Goal: Task Accomplishment & Management: Manage account settings

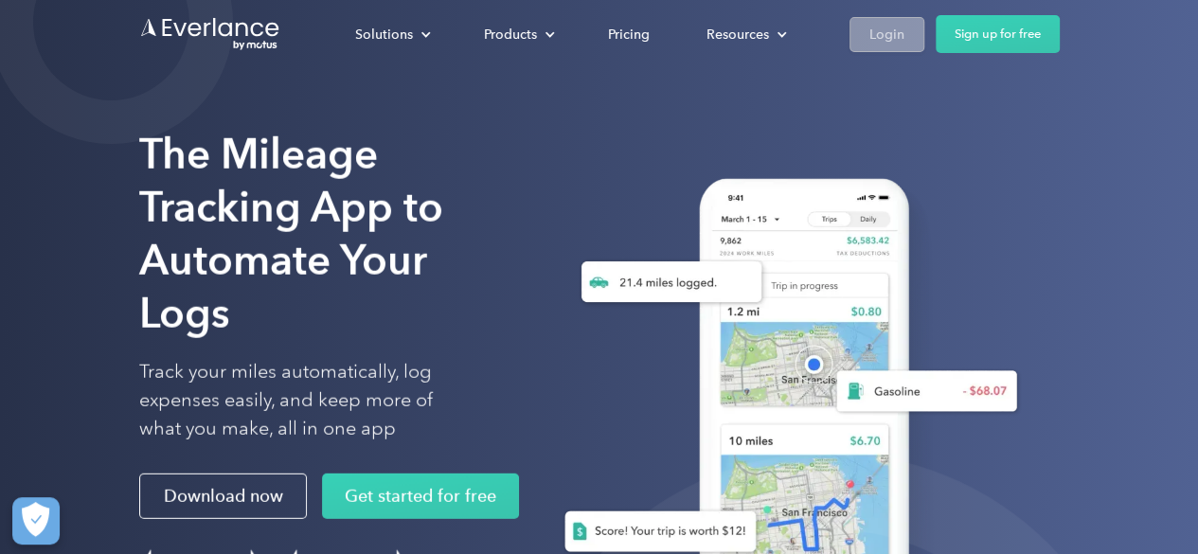
click at [892, 23] on div "Login" at bounding box center [886, 35] width 35 height 24
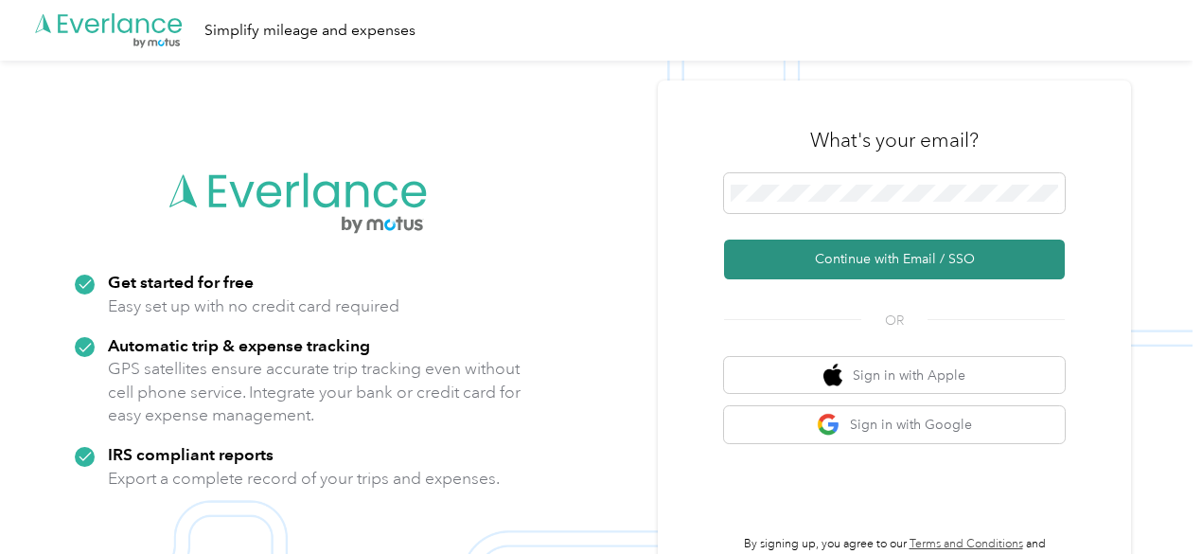
click at [882, 248] on button "Continue with Email / SSO" at bounding box center [894, 260] width 341 height 40
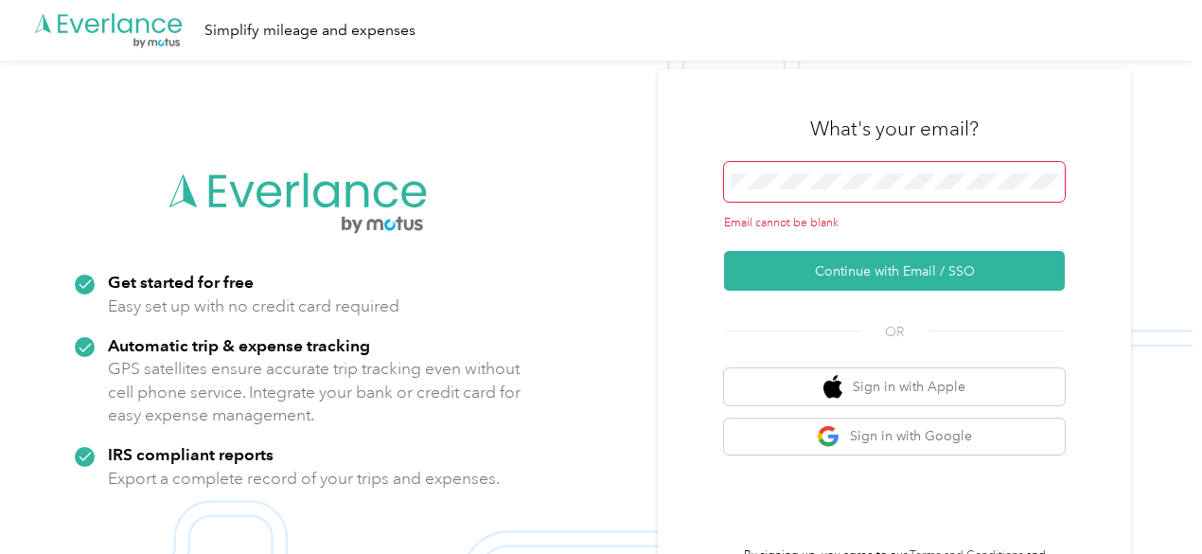
click at [875, 203] on div "Email cannot be blank" at bounding box center [894, 197] width 341 height 70
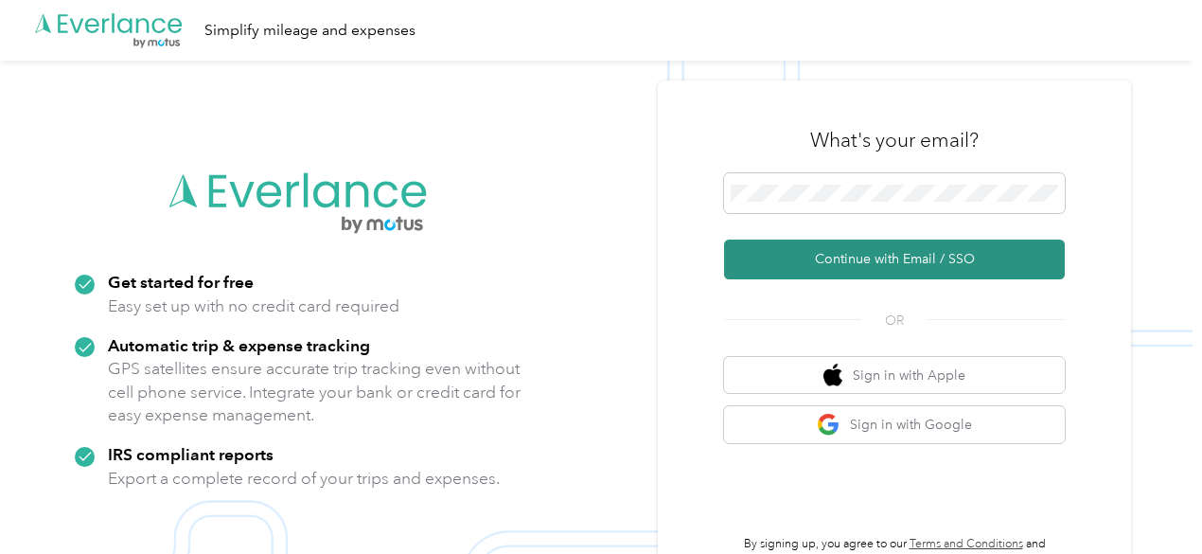
click at [891, 257] on button "Continue with Email / SSO" at bounding box center [894, 260] width 341 height 40
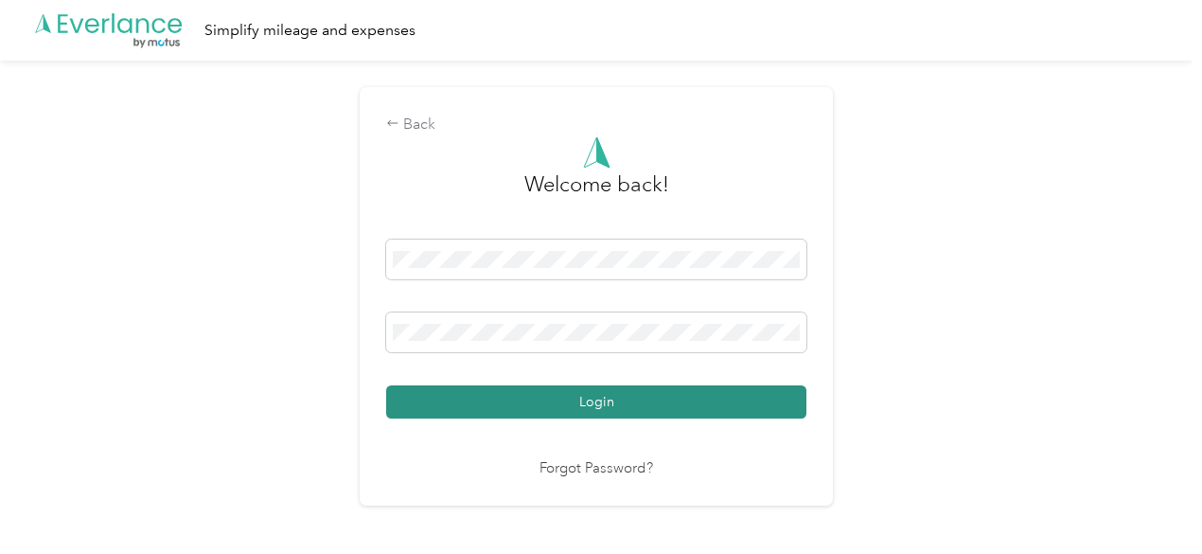
click at [704, 400] on button "Login" at bounding box center [596, 401] width 420 height 33
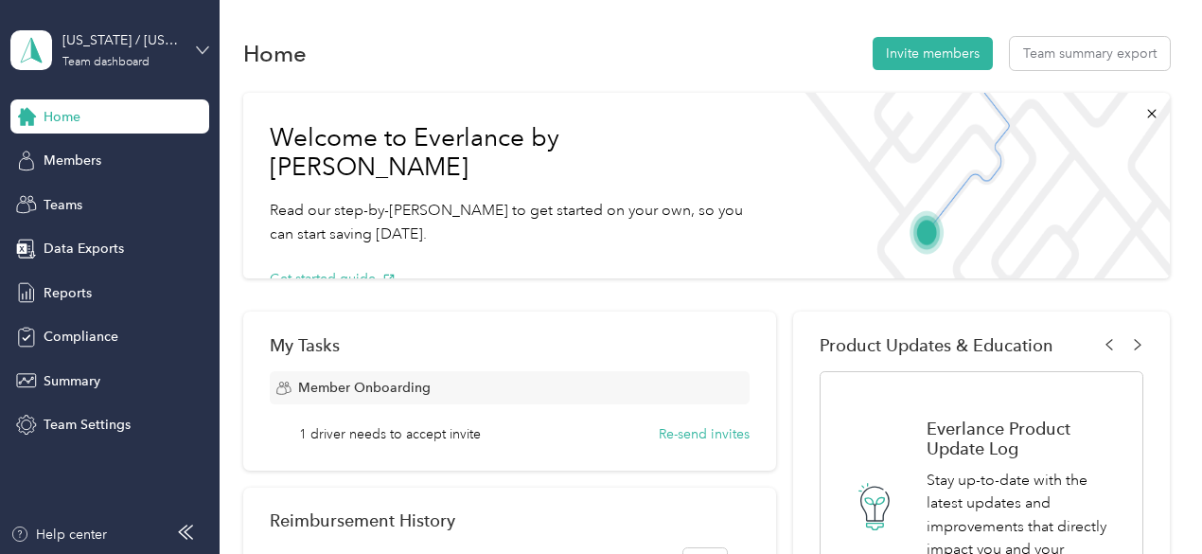
click at [199, 48] on icon at bounding box center [202, 49] width 11 height 7
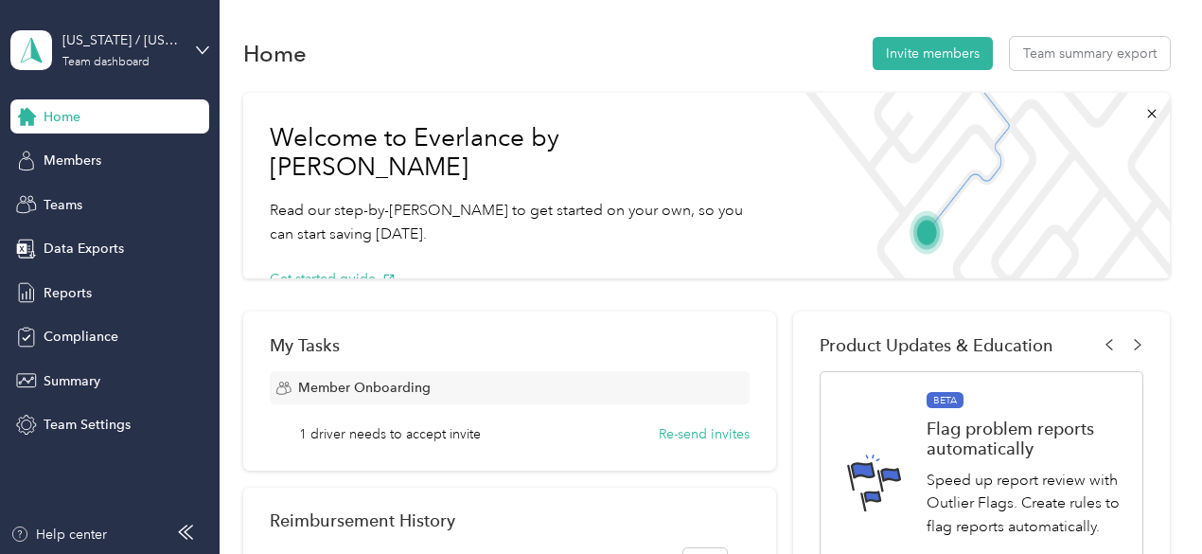
click at [98, 194] on div "Personal dashboard" at bounding box center [86, 198] width 119 height 20
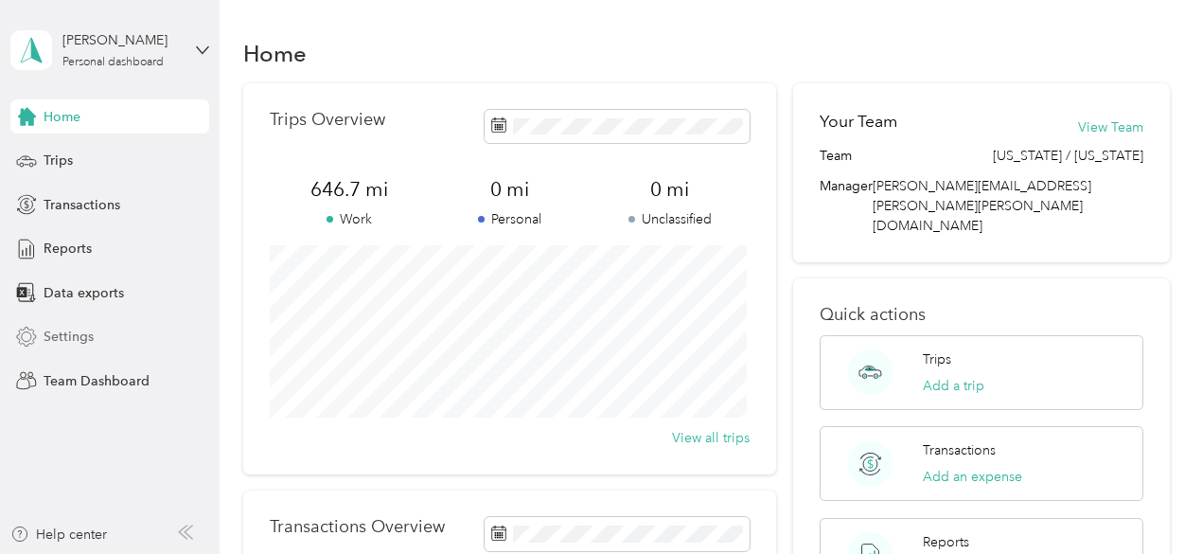
click at [59, 345] on span "Settings" at bounding box center [69, 337] width 50 height 20
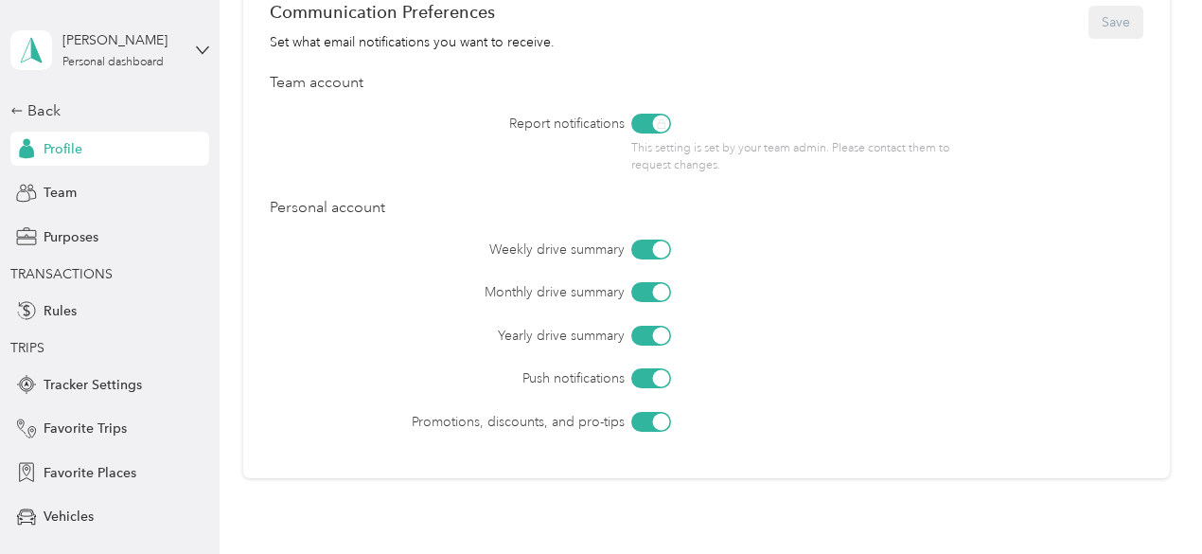
scroll to position [1245, 0]
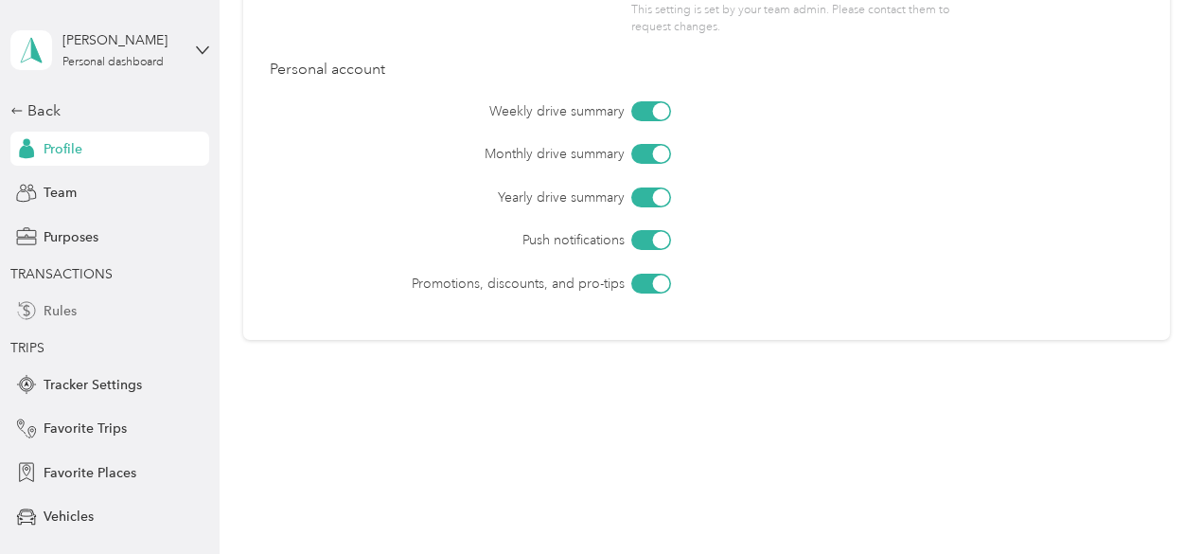
click at [59, 314] on span "Rules" at bounding box center [60, 311] width 33 height 20
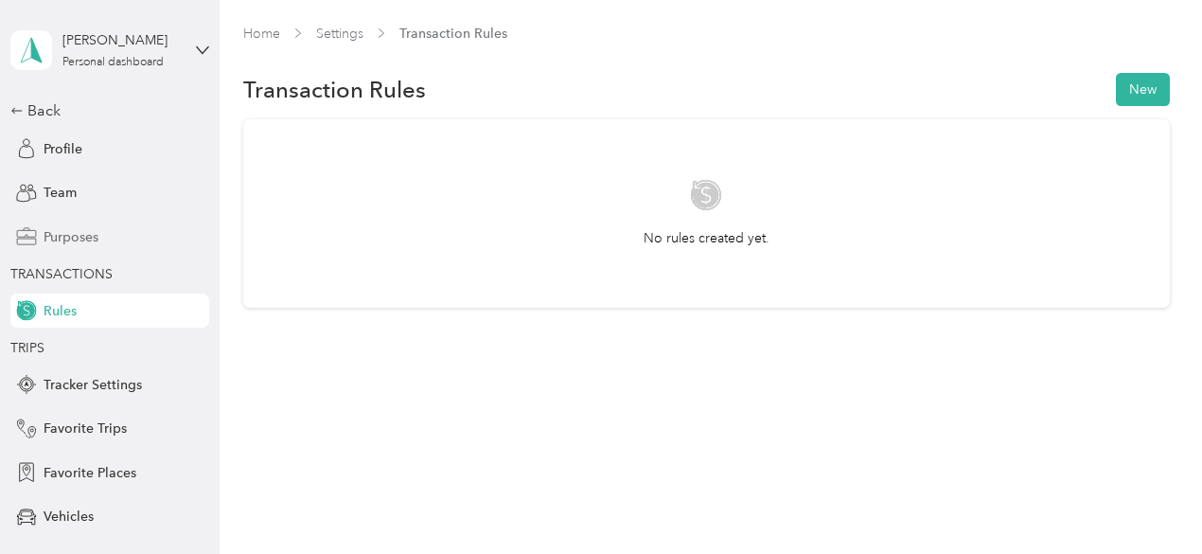
click at [59, 254] on div "Purposes" at bounding box center [109, 237] width 199 height 34
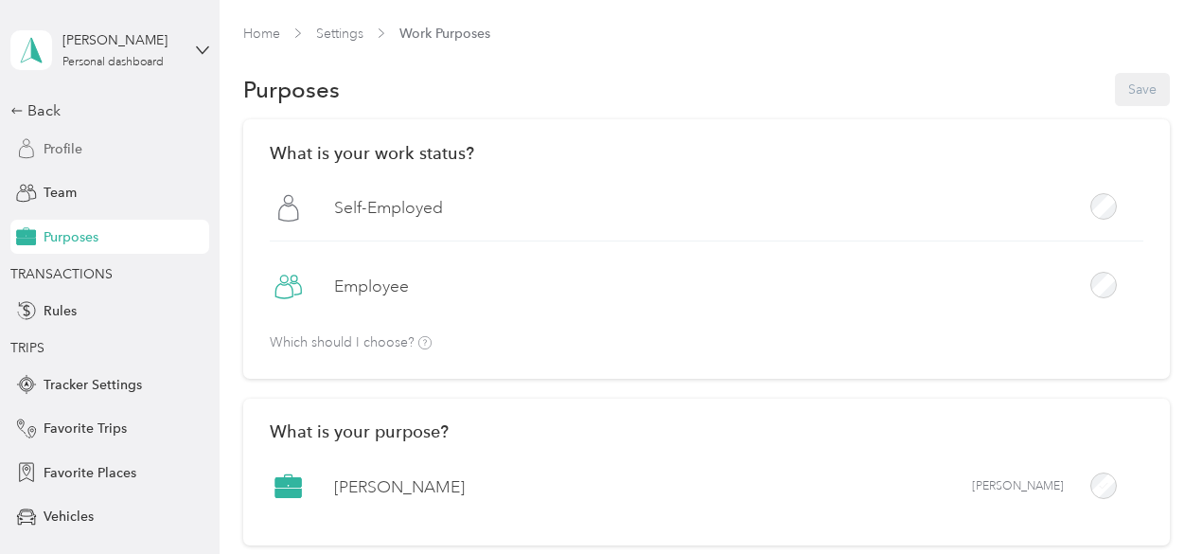
click at [62, 151] on span "Profile" at bounding box center [63, 149] width 39 height 20
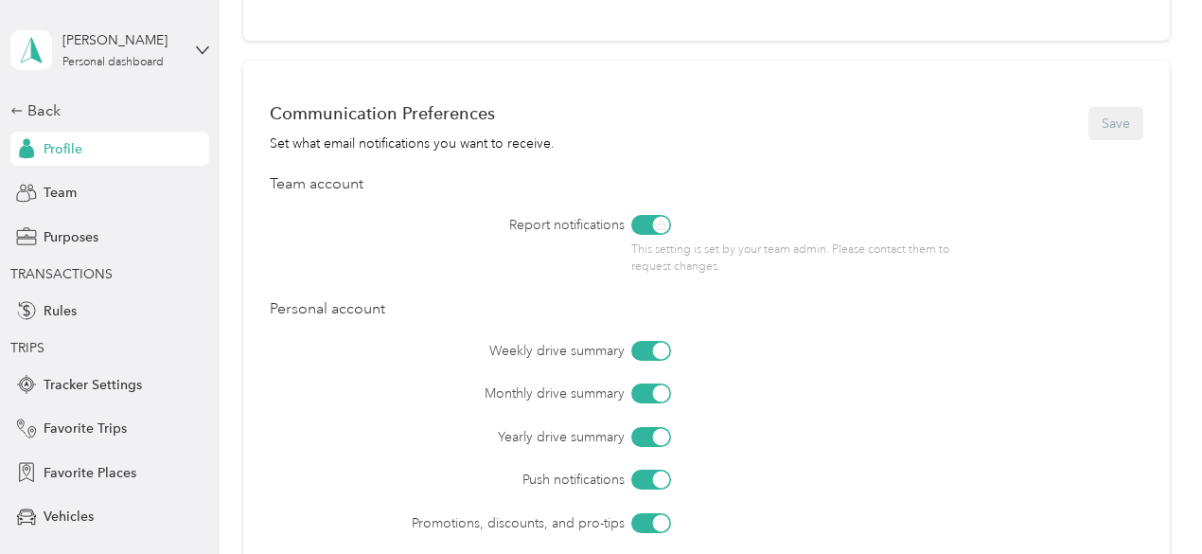
scroll to position [1245, 0]
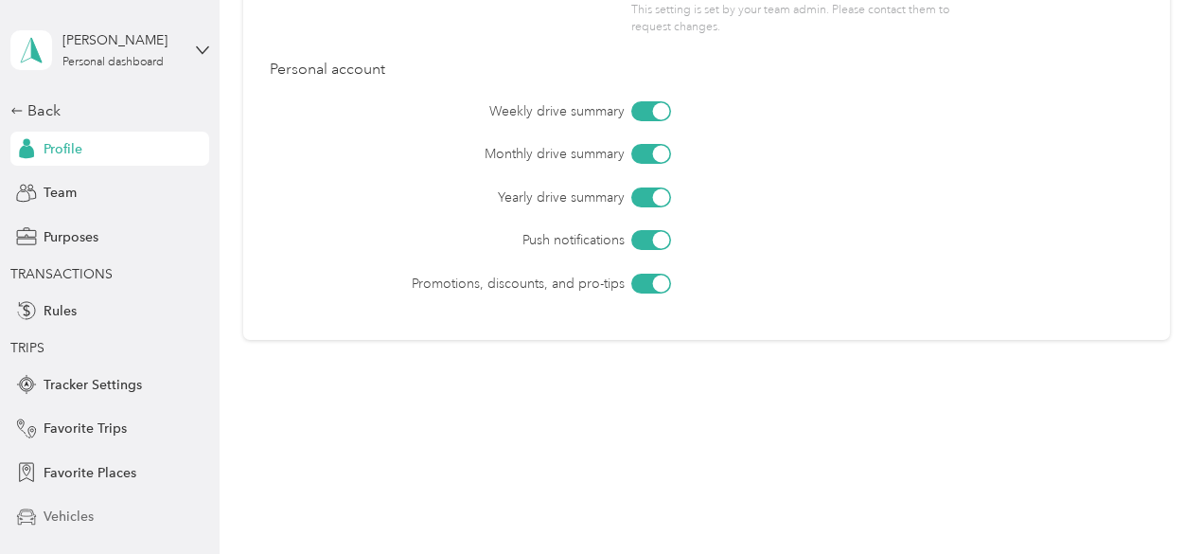
click at [78, 510] on span "Vehicles" at bounding box center [69, 516] width 50 height 20
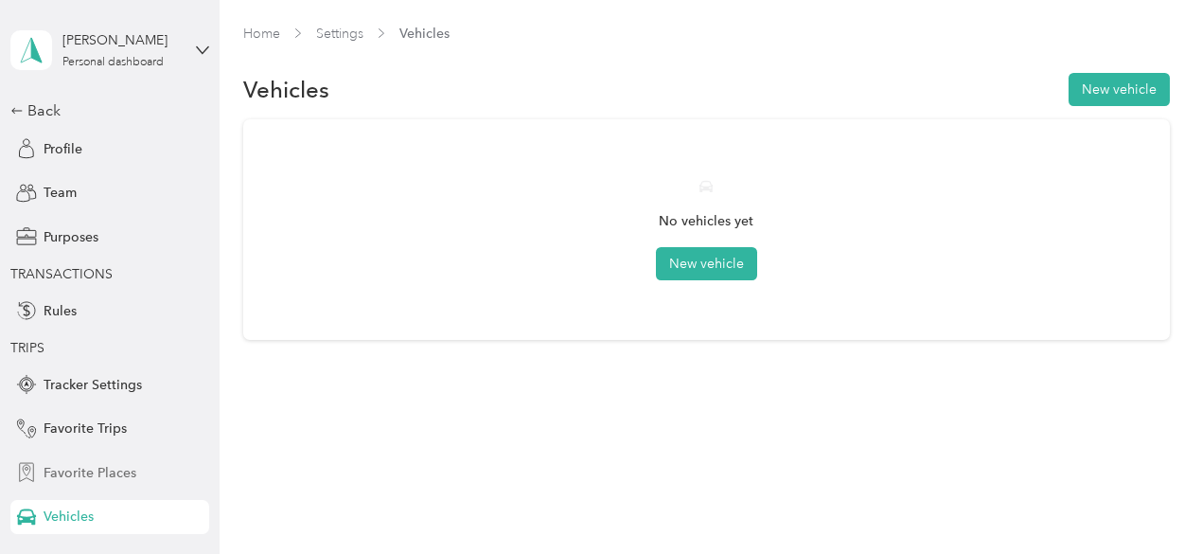
click at [83, 461] on div "Favorite Places" at bounding box center [109, 472] width 199 height 34
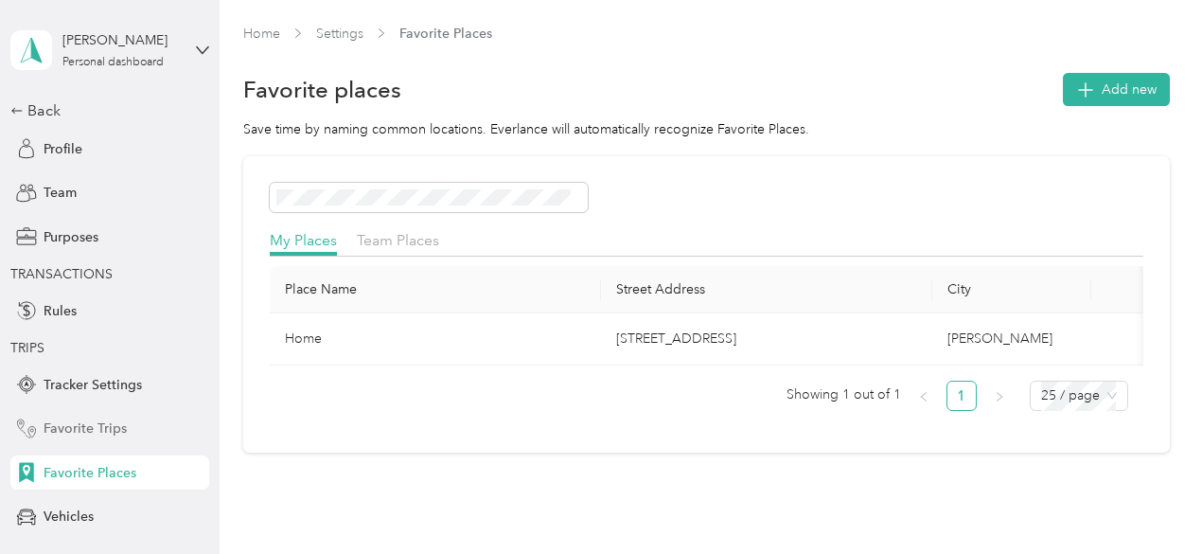
click at [83, 436] on span "Favorite Trips" at bounding box center [85, 428] width 83 height 20
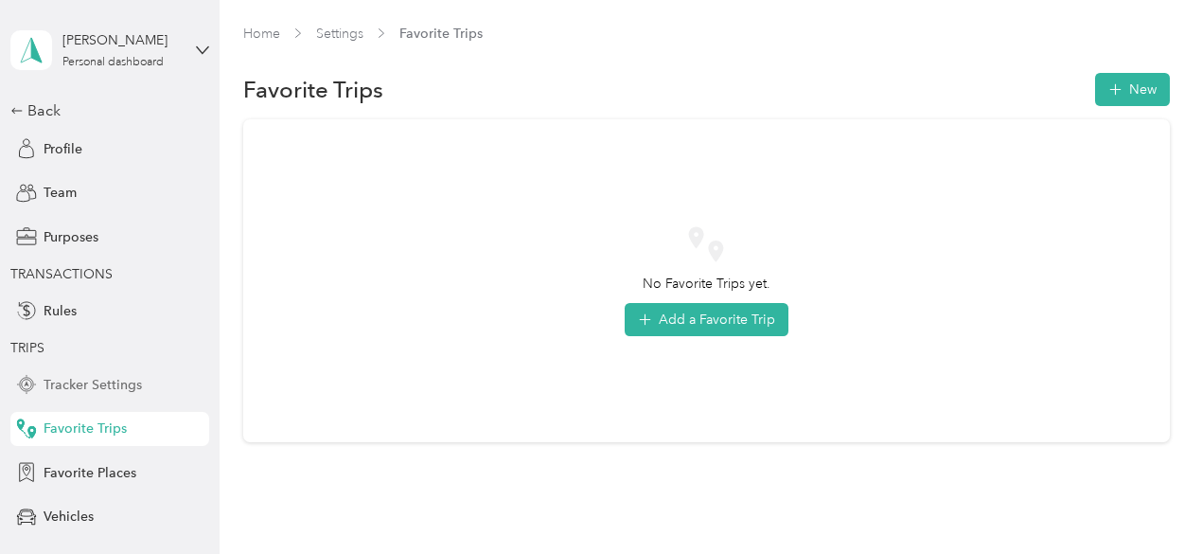
click at [90, 382] on span "Tracker Settings" at bounding box center [93, 385] width 98 height 20
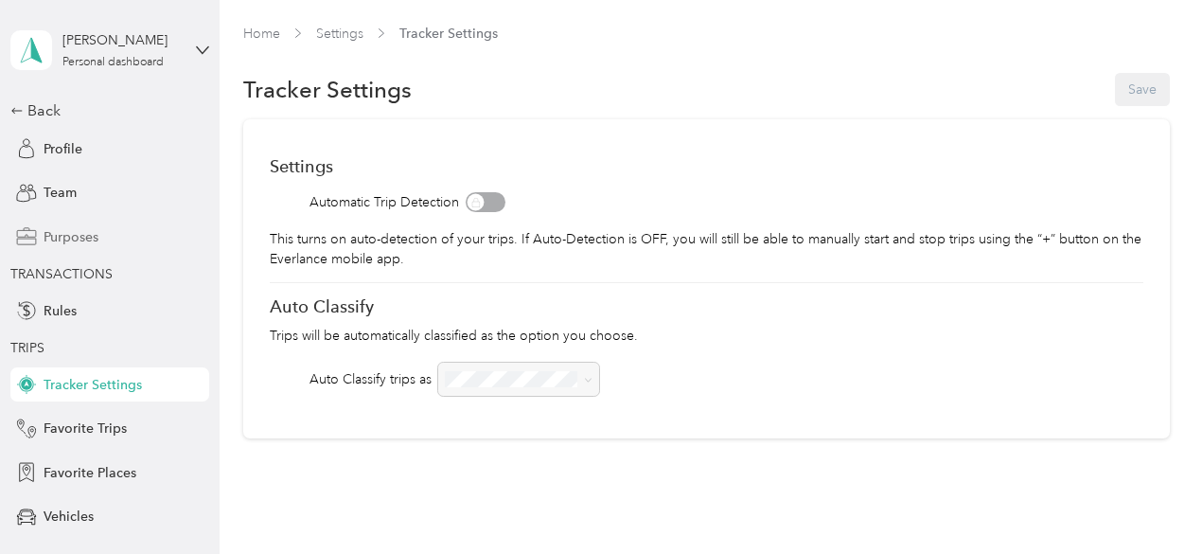
click at [62, 240] on span "Purposes" at bounding box center [71, 237] width 55 height 20
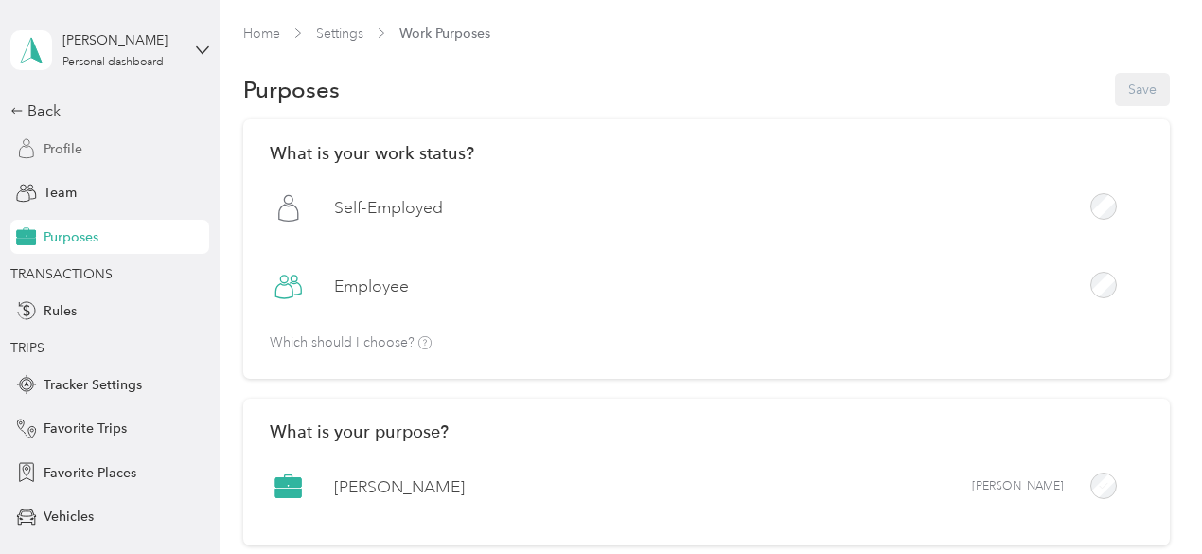
click at [49, 148] on span "Profile" at bounding box center [63, 149] width 39 height 20
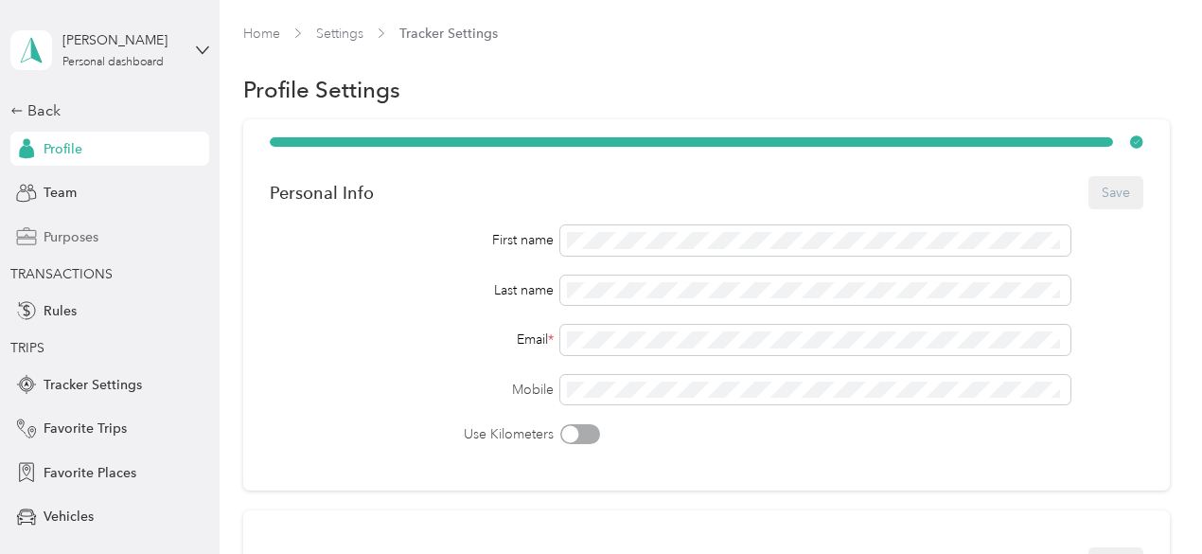
scroll to position [144, 0]
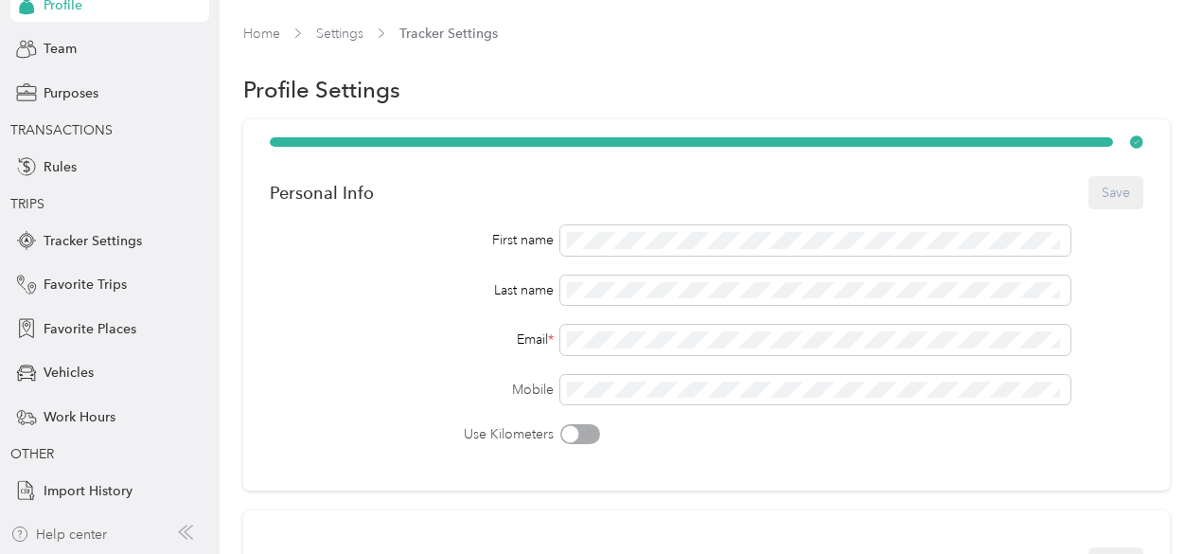
click at [71, 533] on div "Help center" at bounding box center [58, 534] width 97 height 20
click at [770, 43] on div "Home Settings Tracker Settings" at bounding box center [706, 34] width 927 height 20
